Goal: Find specific page/section: Find specific page/section

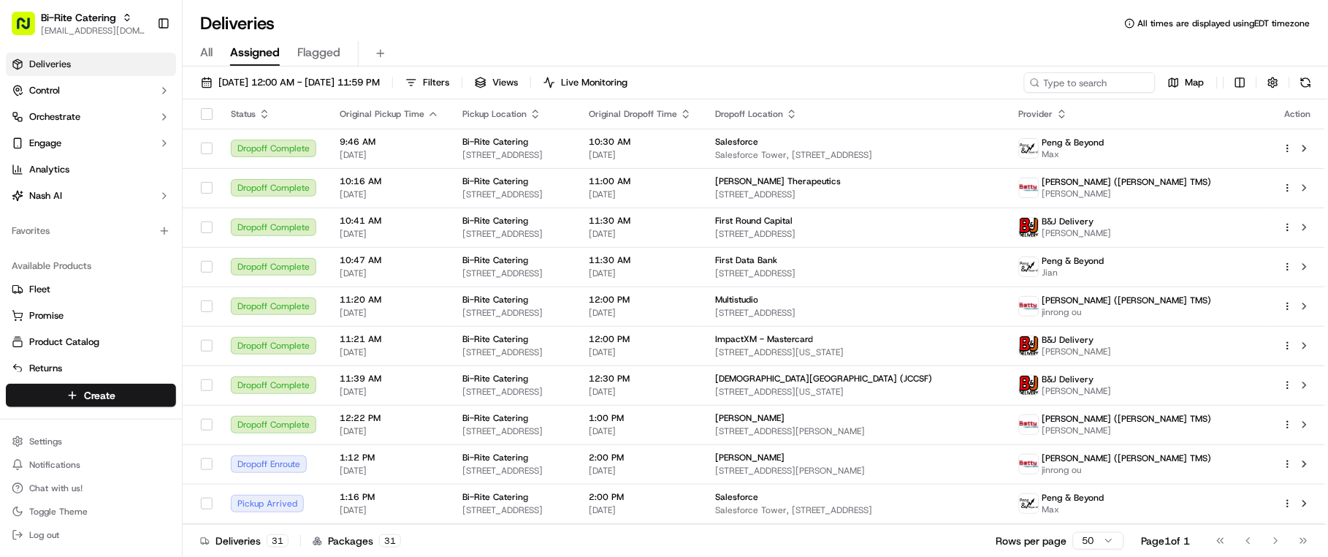
click at [1294, 15] on div "Deliveries All times are displayed using EDT timezone" at bounding box center [756, 23] width 1146 height 23
click at [98, 515] on button "Toggle Theme" at bounding box center [91, 511] width 170 height 20
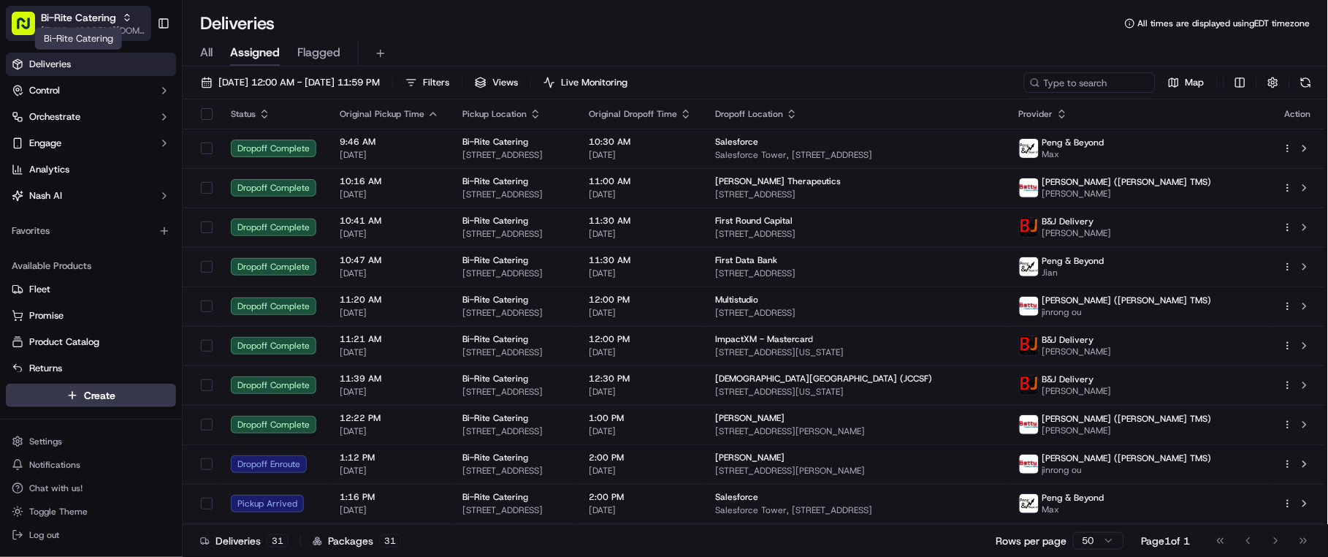
click at [112, 20] on span "Bi-Rite Catering" at bounding box center [78, 17] width 75 height 15
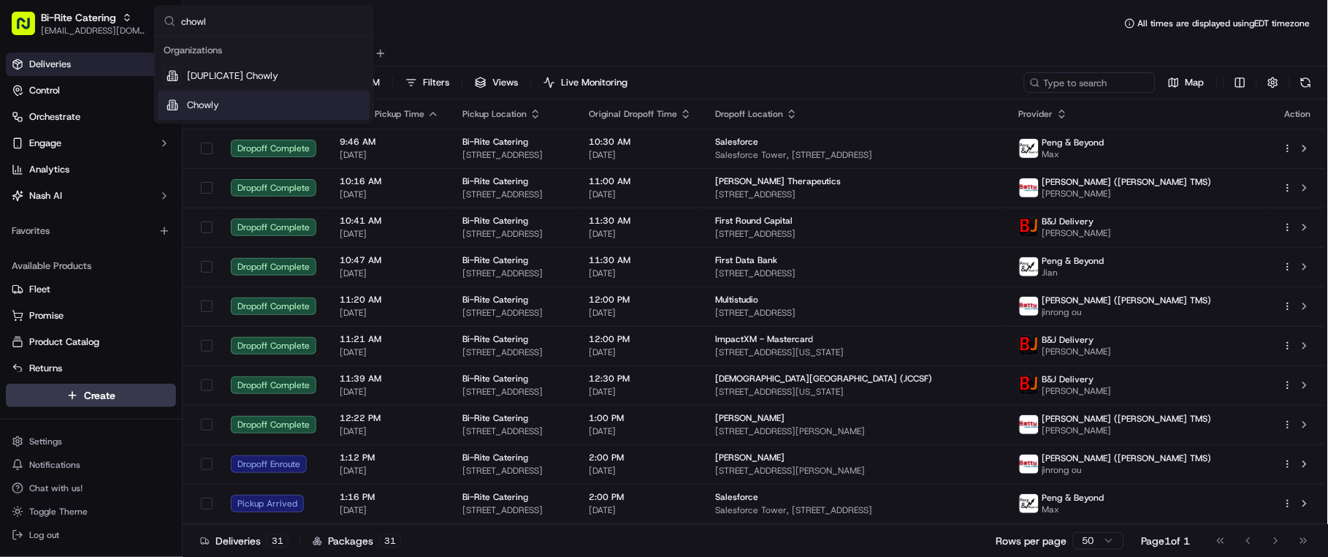
type input "chowl"
click at [270, 96] on div "Chowly" at bounding box center [264, 105] width 212 height 29
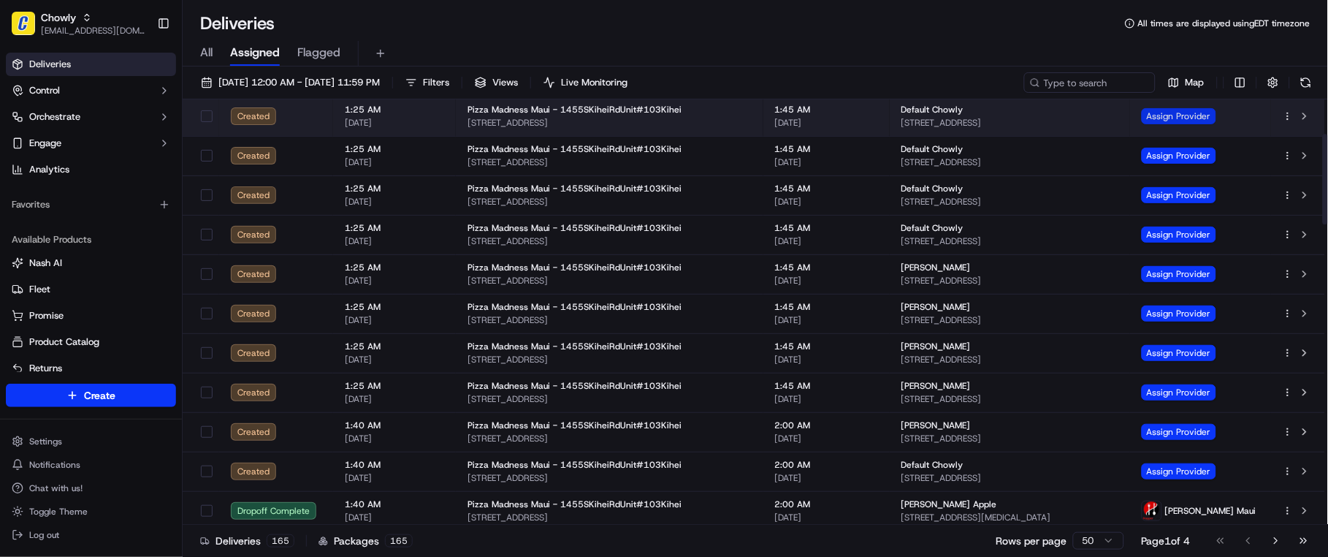
scroll to position [162, 0]
